Goal: Navigation & Orientation: Find specific page/section

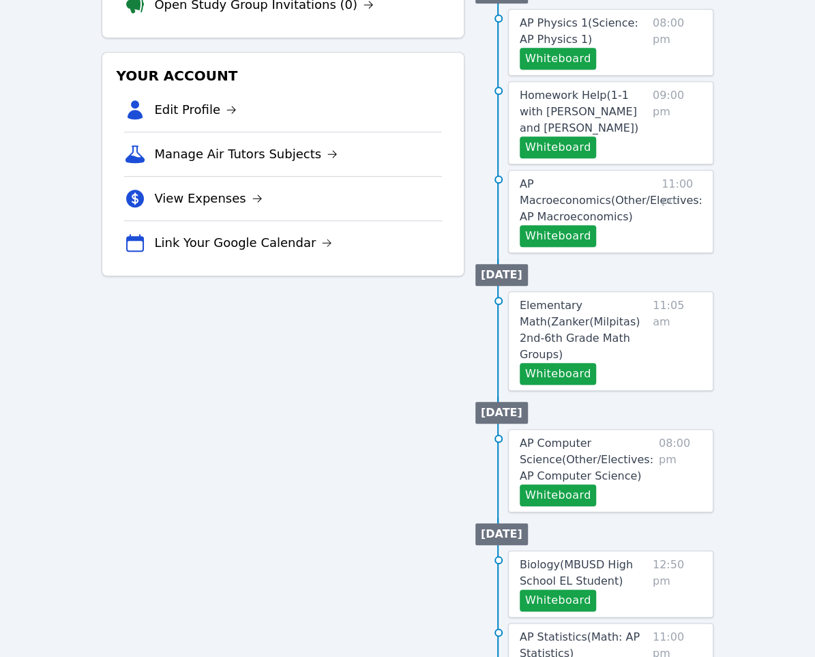
scroll to position [554, 0]
